Goal: Task Accomplishment & Management: Manage account settings

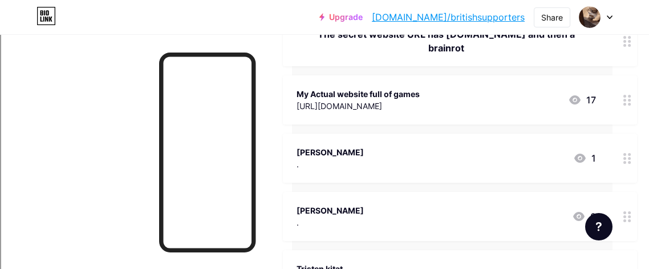
scroll to position [165, 36]
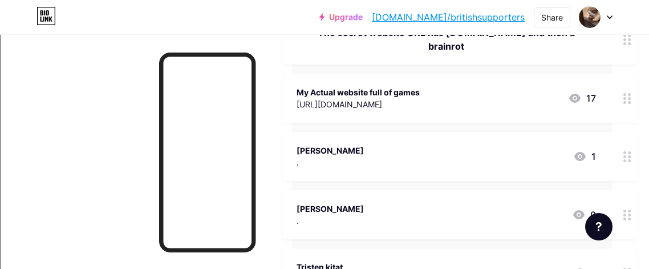
click at [493, 74] on div "My Actual website full of games https://solo.to/7thgrademathandrla 17" at bounding box center [460, 98] width 354 height 49
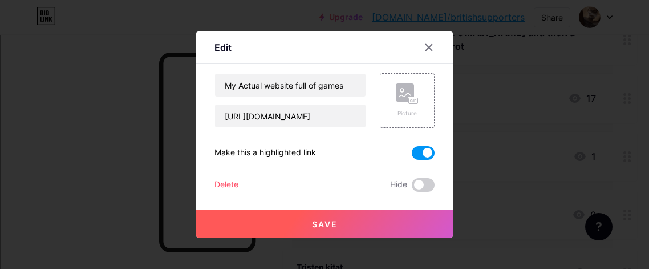
click at [309, 221] on button "Save" at bounding box center [324, 223] width 257 height 27
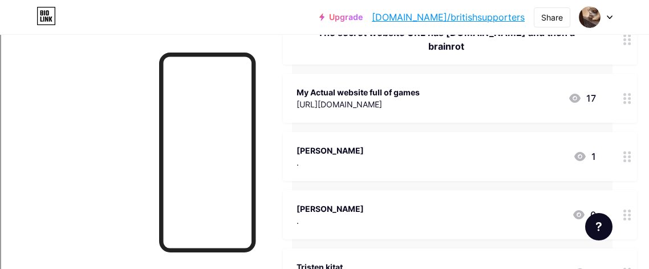
click at [422, 97] on div "My Actual website full of games https://solo.to/7thgrademathandrla 17" at bounding box center [460, 98] width 354 height 49
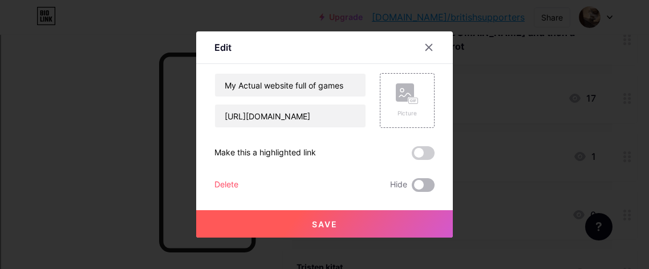
click at [423, 182] on span at bounding box center [423, 185] width 23 height 14
click at [412, 188] on input "checkbox" at bounding box center [412, 188] width 0 height 0
click at [408, 221] on button "Save" at bounding box center [324, 223] width 257 height 27
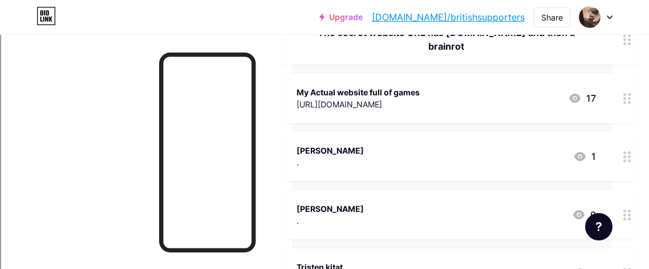
click at [437, 85] on div "My Actual website full of games https://solo.to/7thgrademathandrla 17" at bounding box center [445, 98] width 299 height 26
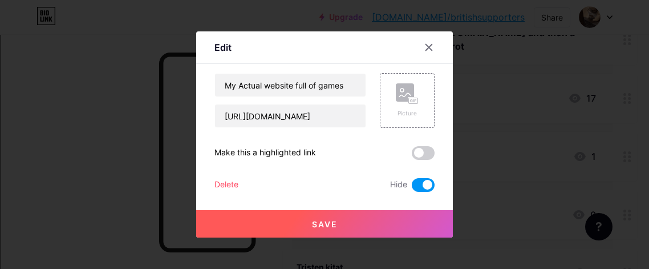
click at [424, 175] on div "My Actual website full of games https://solo.to/7thgrademathandrla Picture Make…" at bounding box center [324, 132] width 220 height 119
click at [421, 181] on span at bounding box center [423, 185] width 23 height 14
click at [412, 188] on input "checkbox" at bounding box center [412, 188] width 0 height 0
click at [414, 130] on div "My Actual website full of games https://solo.to/7thgrademathandrla Picture Make…" at bounding box center [324, 132] width 220 height 119
click at [415, 148] on span at bounding box center [423, 153] width 23 height 14
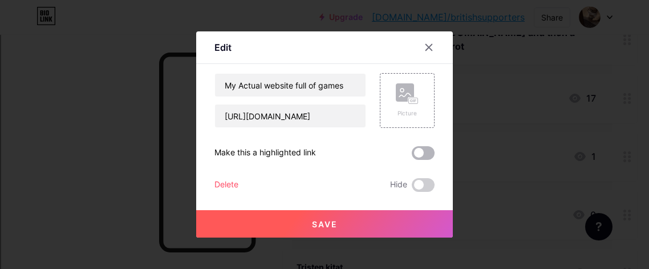
click at [412, 156] on input "checkbox" at bounding box center [412, 156] width 0 height 0
click at [395, 224] on button "Save" at bounding box center [324, 223] width 257 height 27
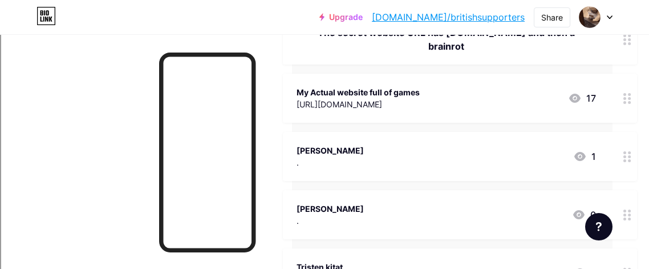
click at [434, 21] on link "[DOMAIN_NAME]/britishsupporters" at bounding box center [448, 17] width 153 height 14
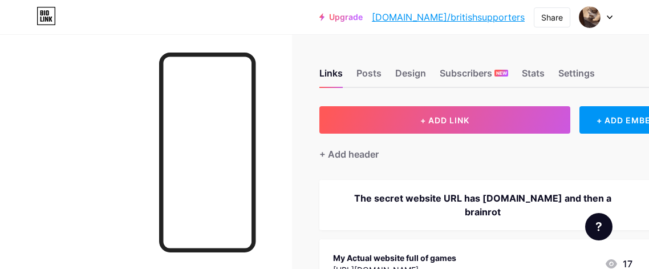
click at [404, 73] on div "Design" at bounding box center [410, 76] width 31 height 21
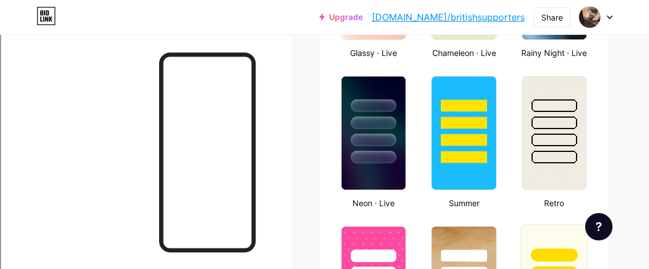
scroll to position [712, 0]
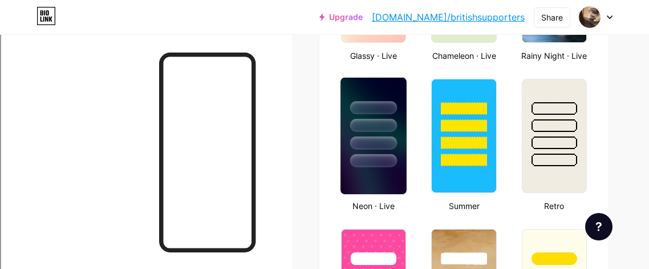
click at [388, 154] on div at bounding box center [373, 160] width 47 height 13
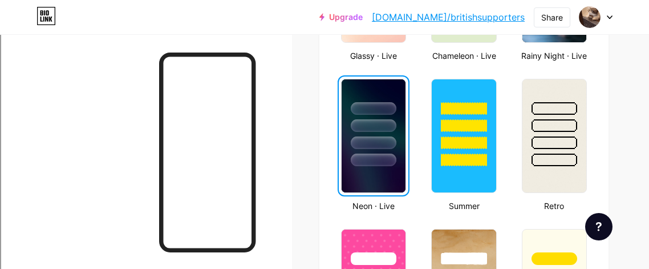
scroll to position [546, 0]
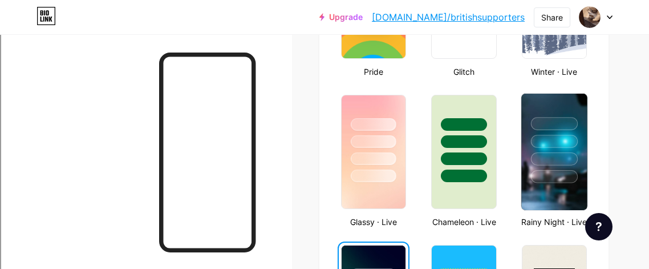
click at [564, 153] on div at bounding box center [554, 158] width 47 height 13
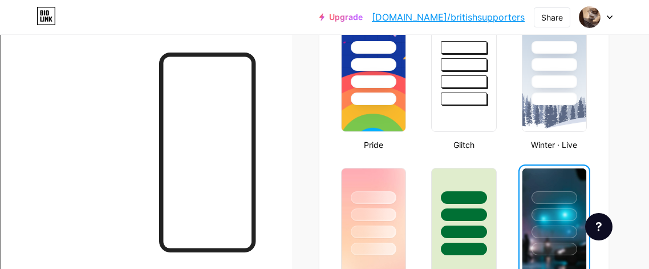
scroll to position [469, 1]
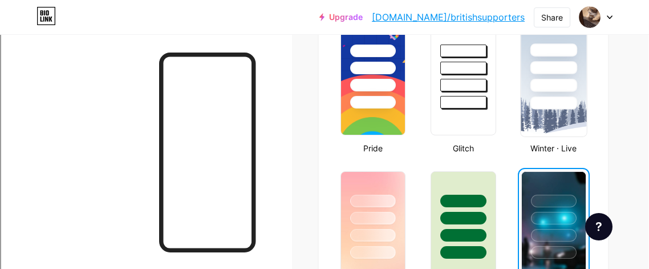
click at [544, 117] on img at bounding box center [554, 78] width 66 height 116
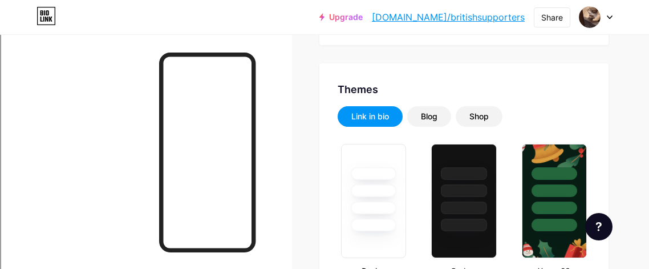
scroll to position [196, 0]
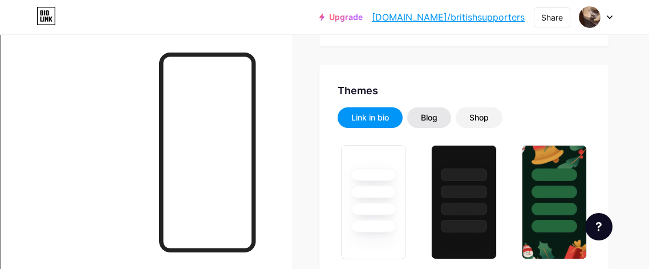
click at [432, 113] on div "Blog" at bounding box center [429, 117] width 17 height 11
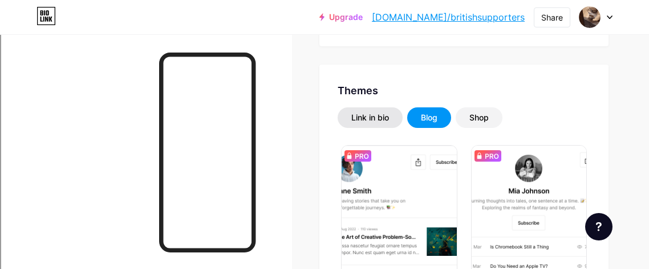
click at [350, 112] on div "Link in bio" at bounding box center [370, 117] width 65 height 21
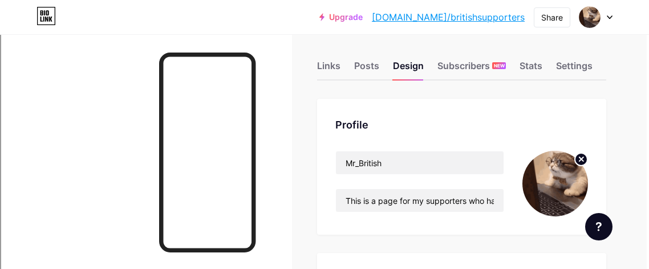
scroll to position [0, 2]
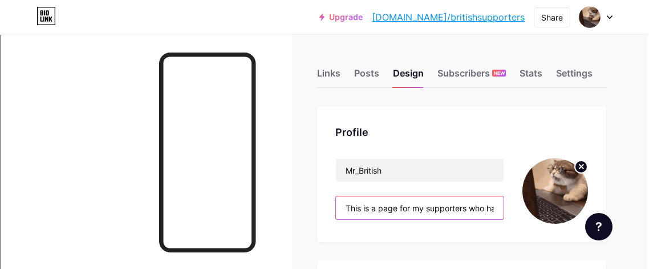
click at [460, 201] on input "This is a page for my supporters who have helped me :)" at bounding box center [420, 207] width 168 height 23
click at [489, 206] on input "This is a page for my supporters who have helped me :)" at bounding box center [420, 207] width 168 height 23
click at [497, 205] on input "This is a page for my supporters who have helped me :)" at bounding box center [420, 207] width 168 height 23
click at [496, 205] on input "This is a page for my supporters who have helped me :)" at bounding box center [420, 207] width 168 height 23
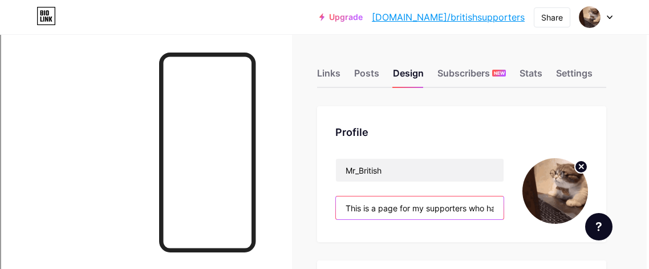
click at [495, 205] on input "This is a page for my supporters who have helped me :)" at bounding box center [420, 207] width 168 height 23
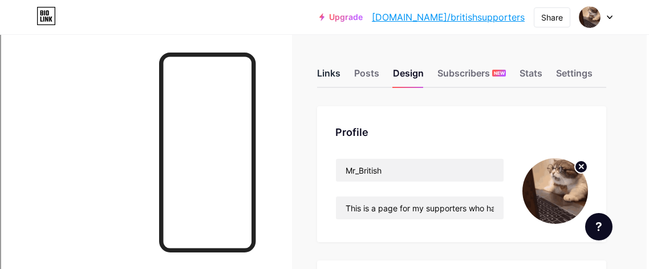
click at [330, 71] on div "Links" at bounding box center [328, 76] width 23 height 21
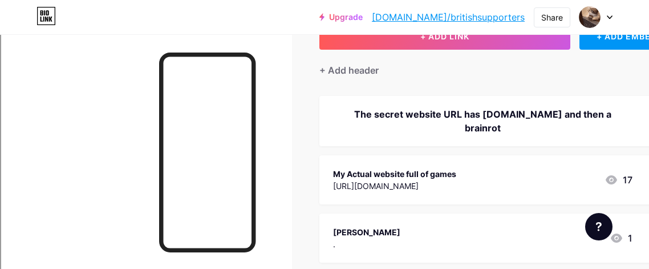
scroll to position [85, 0]
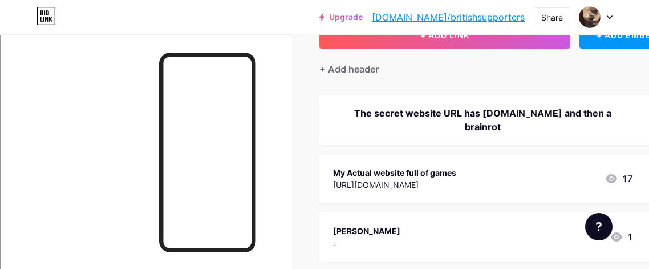
click at [604, 114] on div "The secret website URL has [DOMAIN_NAME] and then a brainrot" at bounding box center [482, 119] width 299 height 27
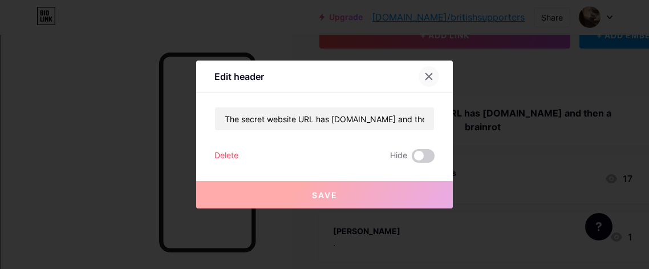
click at [428, 70] on div at bounding box center [428, 76] width 21 height 21
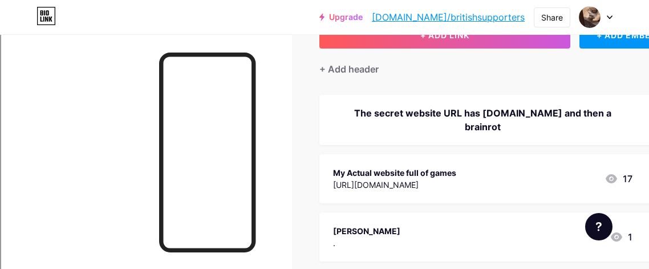
click at [580, 108] on div "The secret website URL has [DOMAIN_NAME] and then a brainrot" at bounding box center [482, 119] width 299 height 27
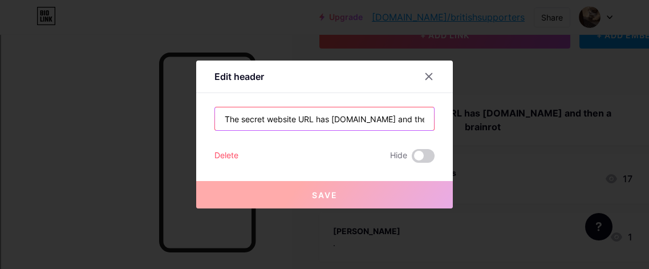
click at [426, 113] on input "The secret website URL has [DOMAIN_NAME] and then a brainrot" at bounding box center [324, 118] width 219 height 23
click at [431, 119] on input "The secret website URL has [DOMAIN_NAME] and then a brainrot" at bounding box center [324, 118] width 219 height 23
click at [424, 118] on input "The secret website URL has [DOMAIN_NAME] and then a brainrot" at bounding box center [324, 118] width 219 height 23
drag, startPoint x: 424, startPoint y: 118, endPoint x: 425, endPoint y: 112, distance: 5.7
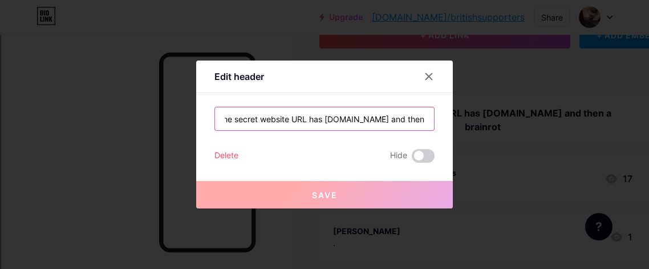
click at [425, 112] on input "The secret website URL has [DOMAIN_NAME] and then a brainrot" at bounding box center [324, 118] width 219 height 23
click at [426, 115] on input "The secret website URL has [DOMAIN_NAME] and then a brainrot" at bounding box center [324, 118] width 219 height 23
click at [425, 116] on input "The secret website URL has [DOMAIN_NAME] and then a brainrot" at bounding box center [324, 118] width 219 height 23
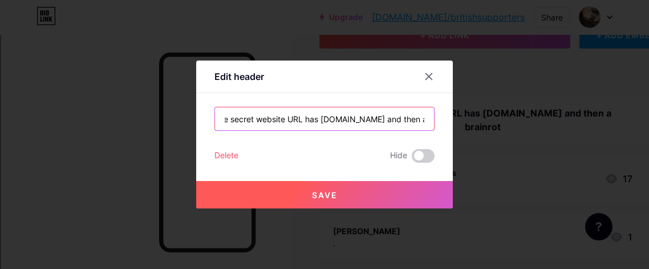
scroll to position [0, 9]
type input "The secret website URL has [DOMAIN_NAME] and then a brainrot"
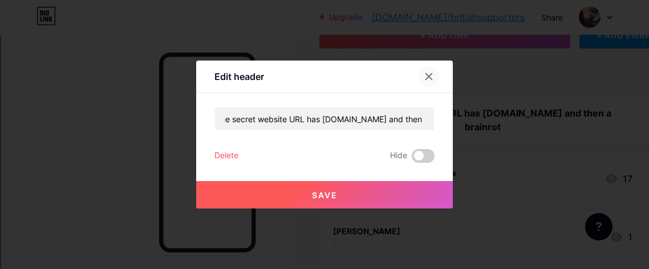
click at [431, 76] on icon at bounding box center [428, 76] width 9 height 9
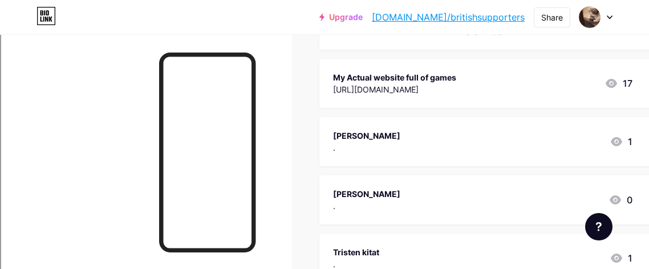
scroll to position [0, 0]
